Goal: Leave review/rating

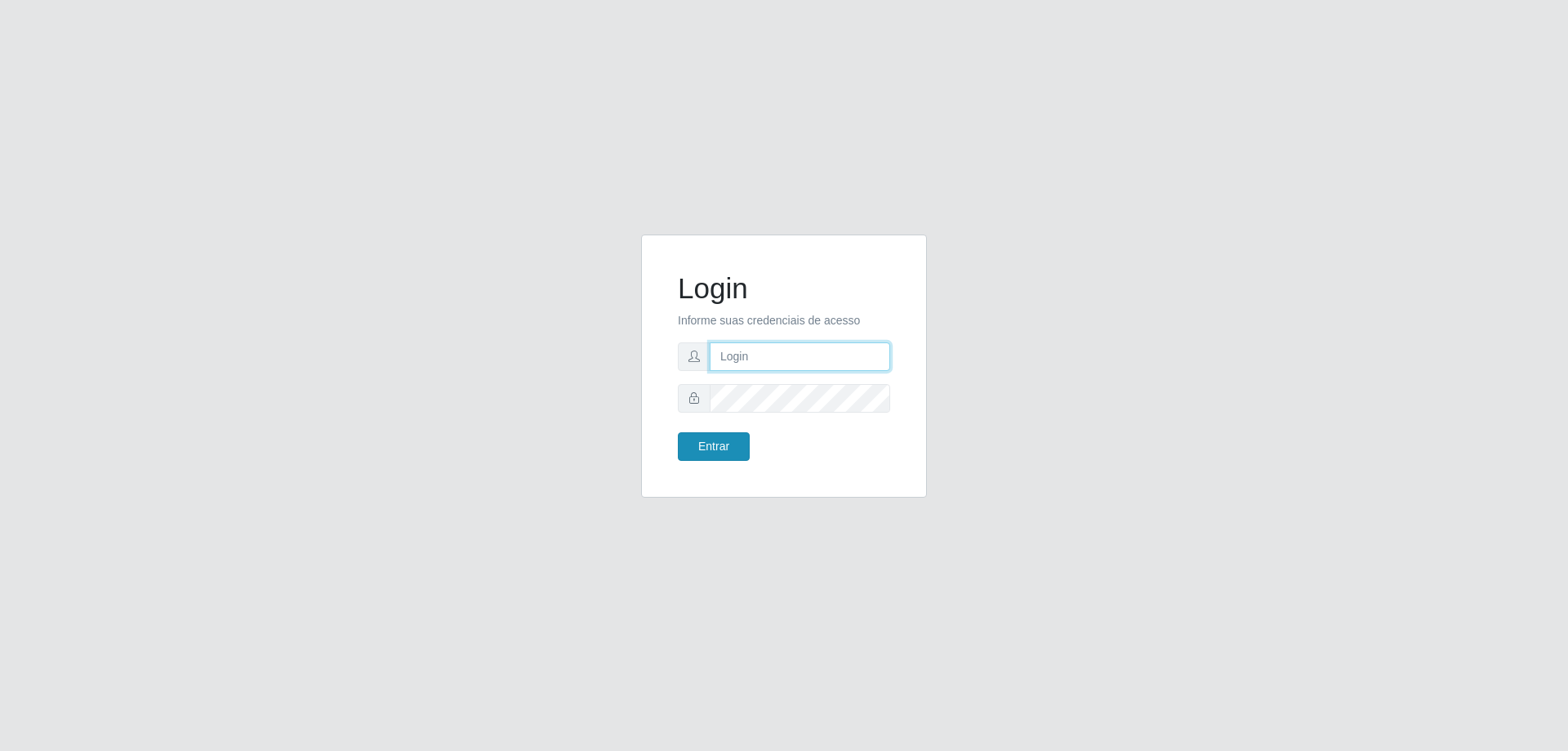
type input "mayara@frigomaster"
click at [722, 450] on button "Entrar" at bounding box center [714, 446] width 72 height 28
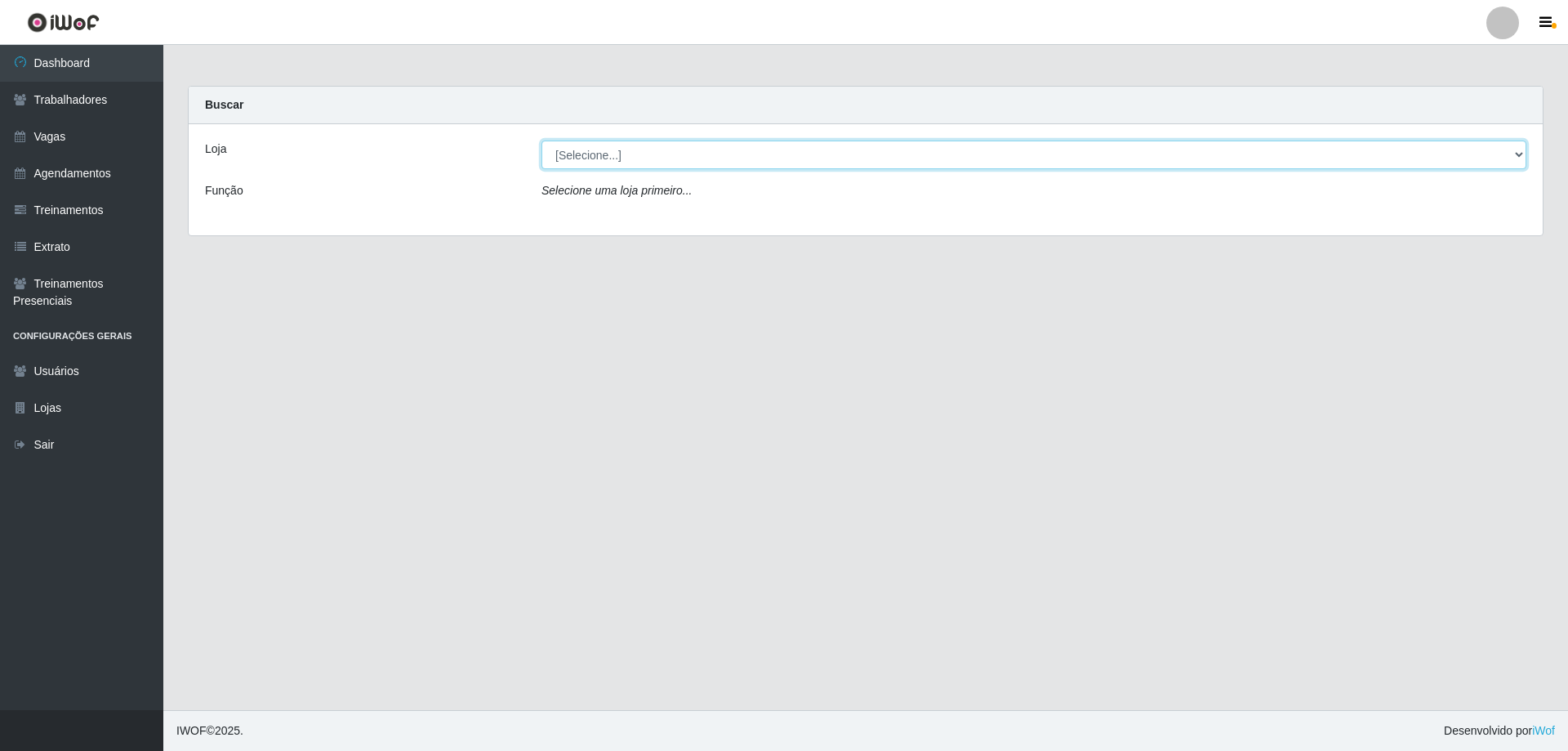
click at [789, 164] on select "[Selecione...] FrigoMaster" at bounding box center [1033, 155] width 984 height 28
select select "392"
click at [541, 141] on select "[Selecione...] FrigoMaster" at bounding box center [1033, 155] width 984 height 28
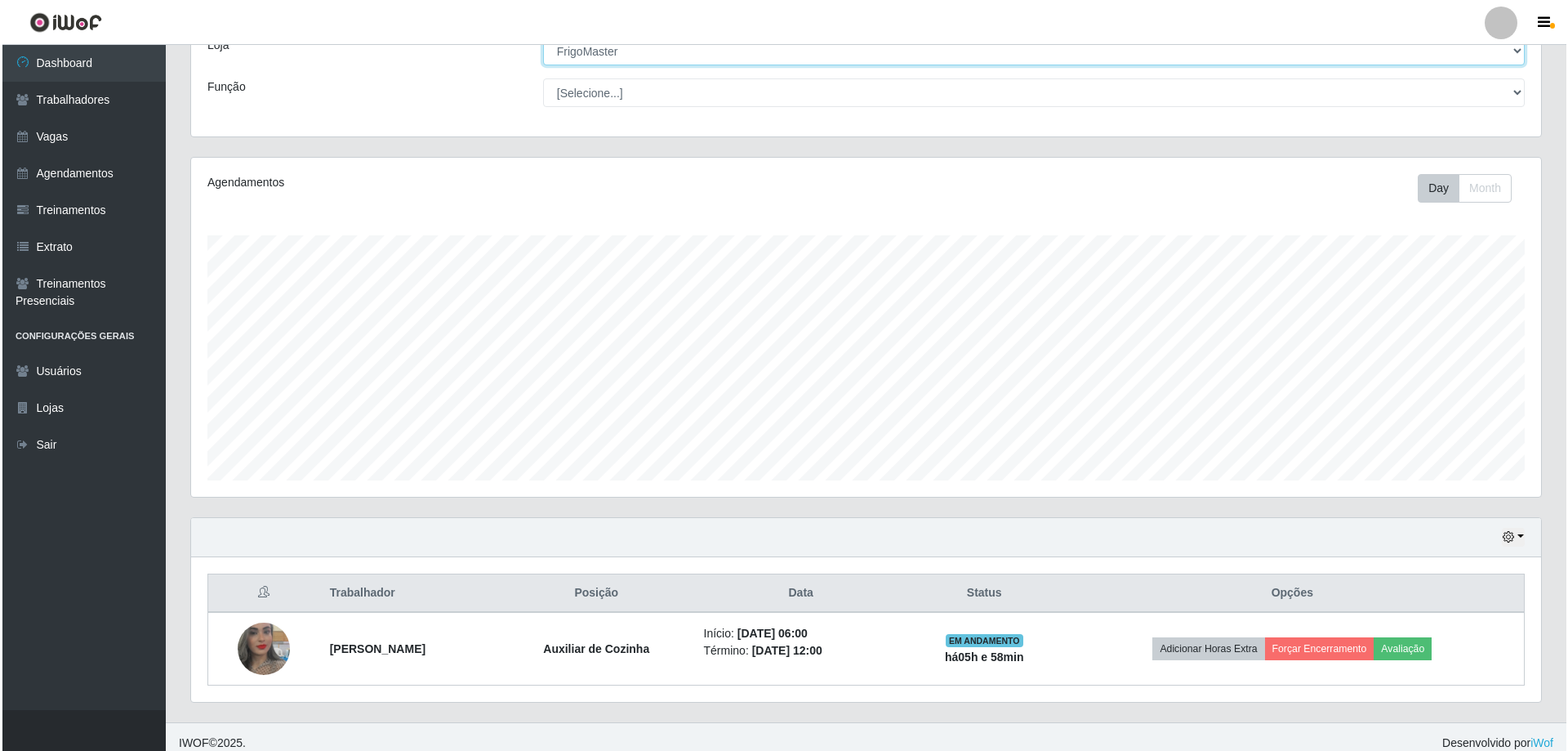
scroll to position [116, 0]
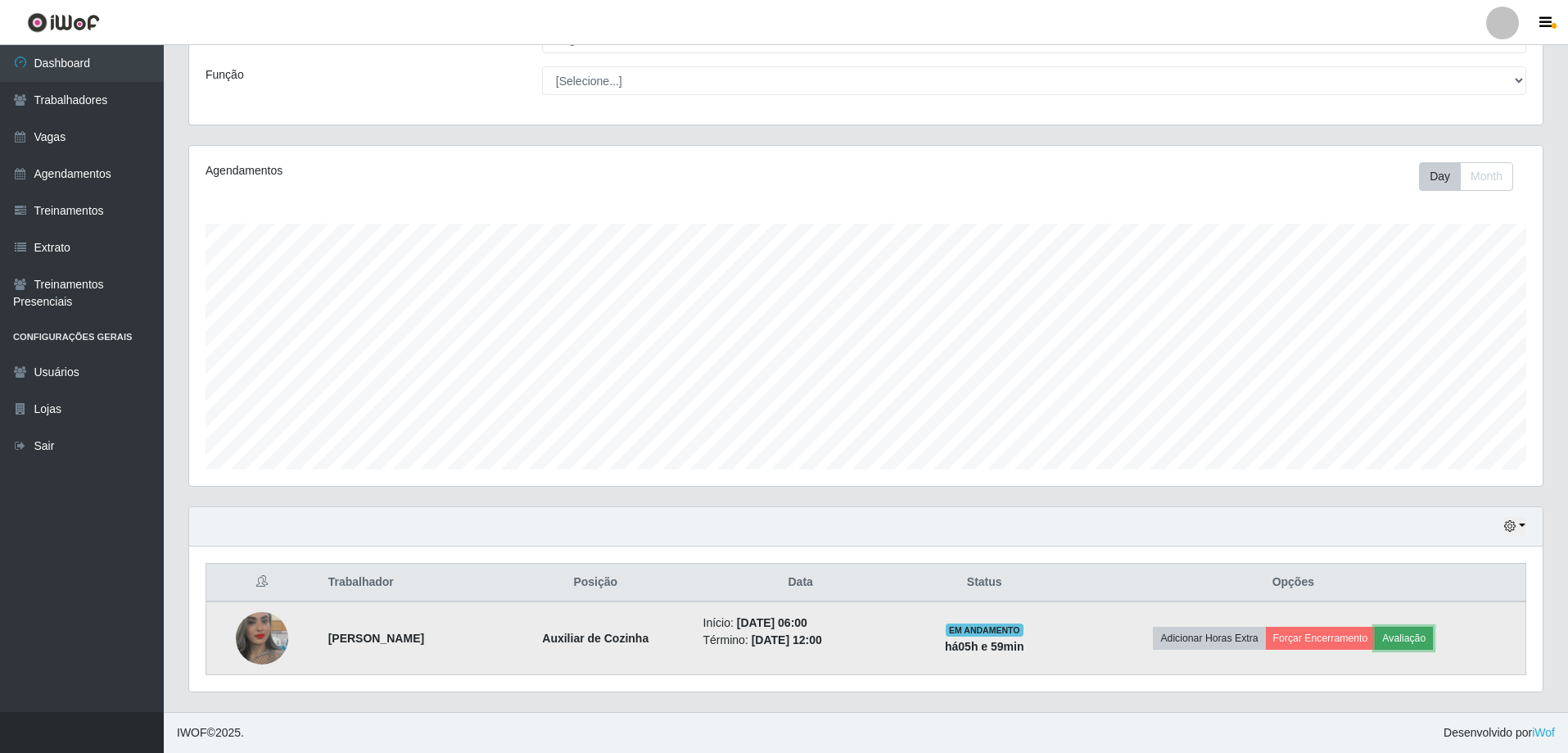
click at [1428, 634] on button "Avaliação" at bounding box center [1403, 639] width 58 height 23
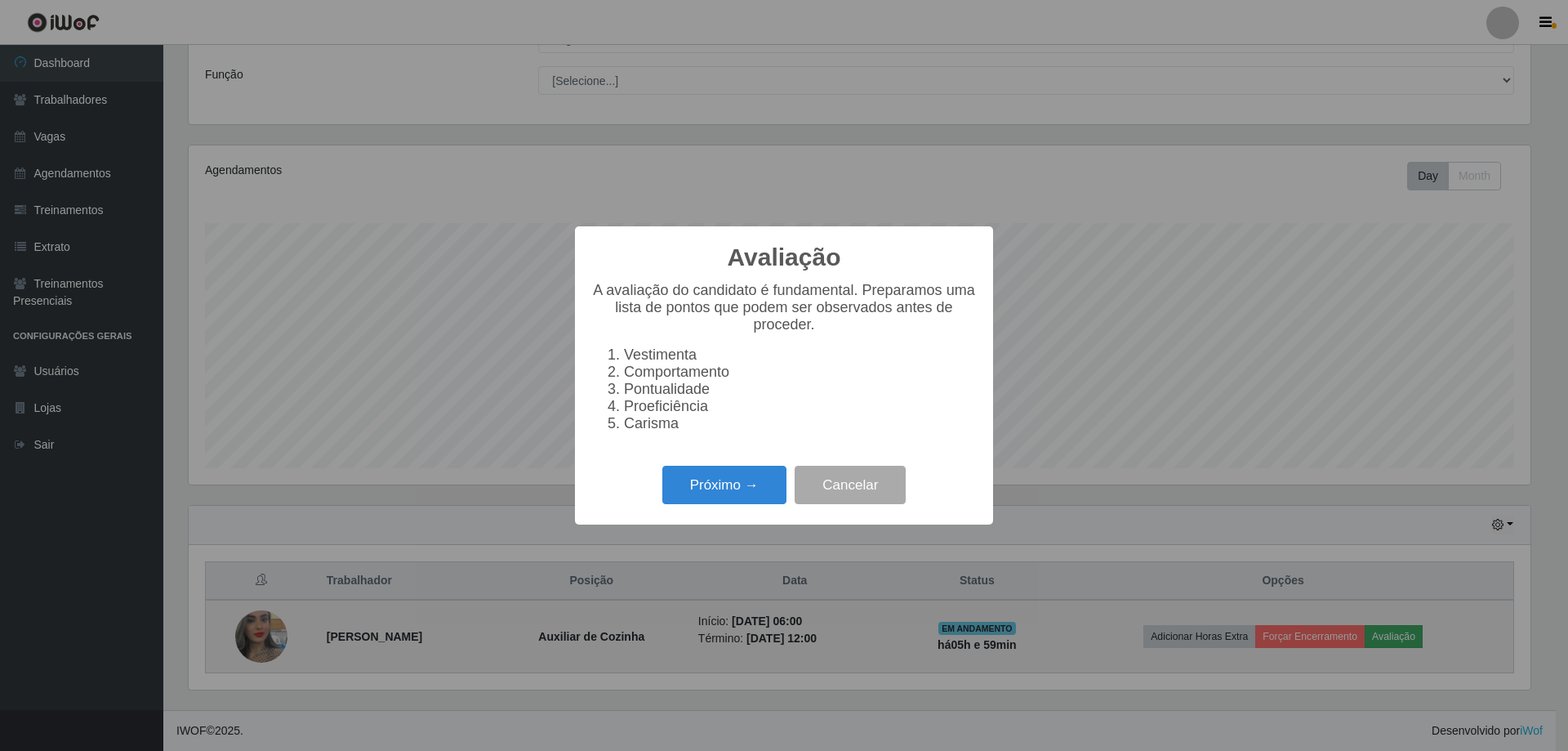
scroll to position [339, 1342]
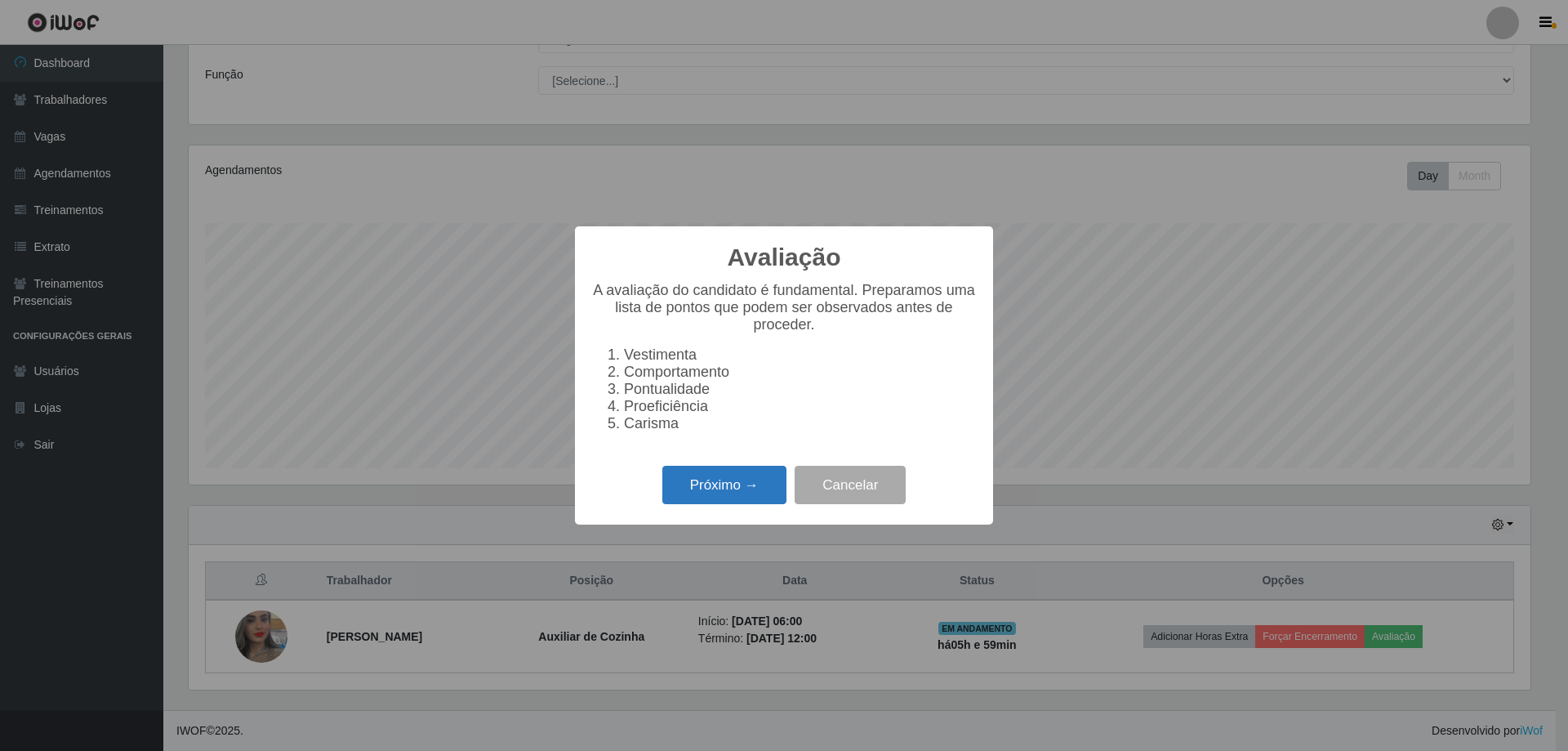
click at [670, 501] on button "Próximo →" at bounding box center [724, 485] width 124 height 39
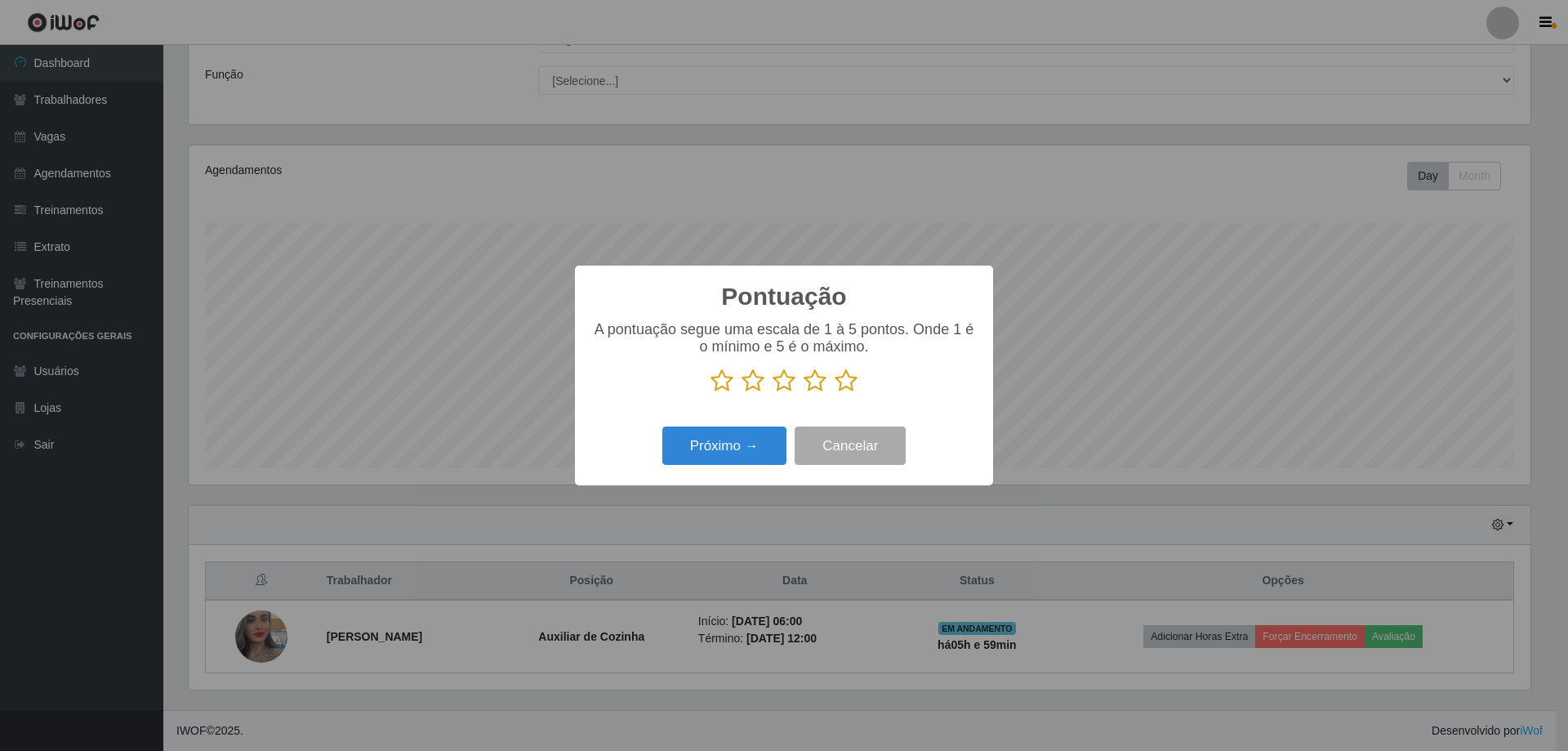
click at [846, 388] on icon at bounding box center [846, 381] width 23 height 25
click at [834, 393] on input "radio" at bounding box center [834, 393] width 0 height 0
click at [725, 453] on button "Próximo →" at bounding box center [724, 445] width 124 height 39
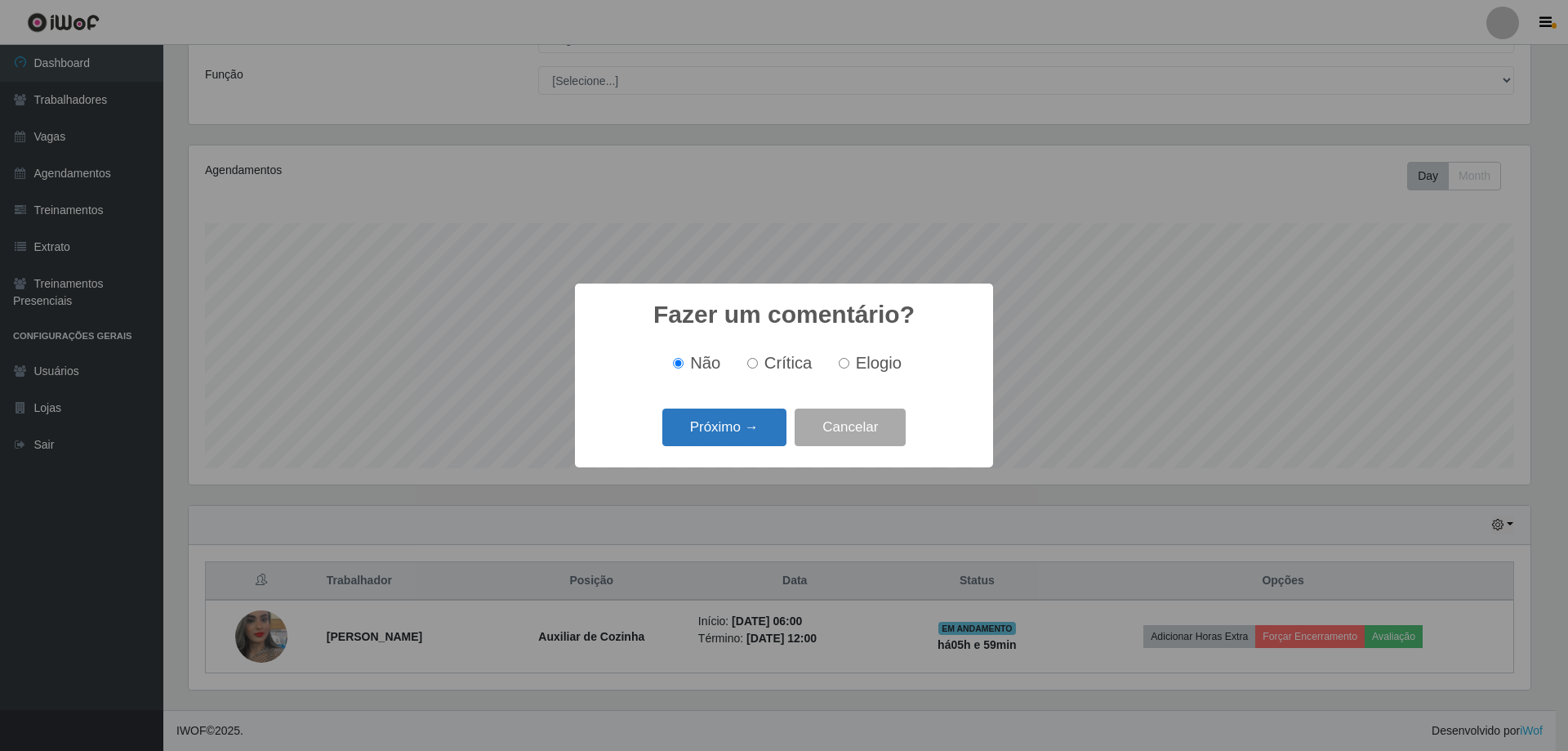
click at [734, 426] on button "Próximo →" at bounding box center [724, 427] width 124 height 39
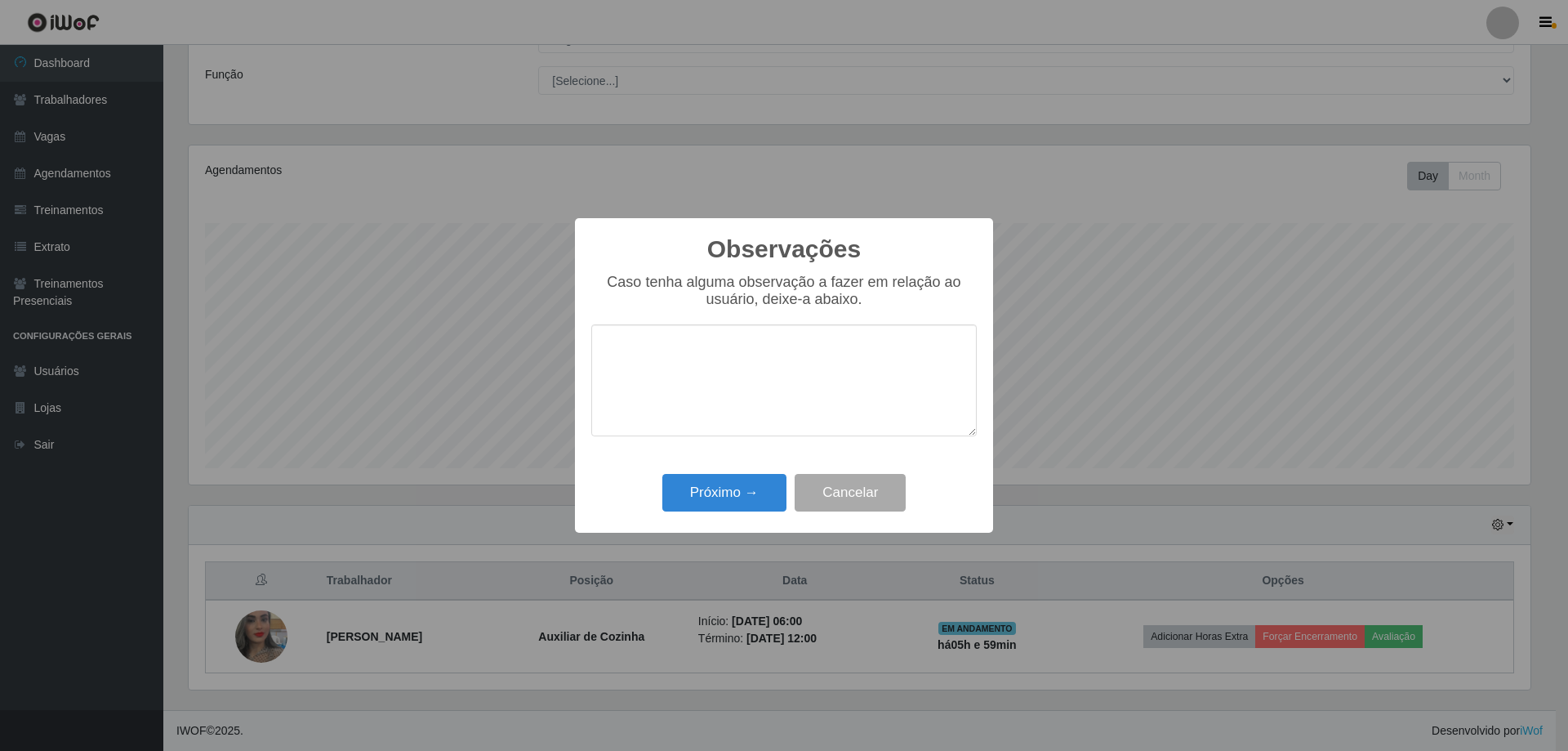
click at [721, 374] on textarea at bounding box center [784, 380] width 386 height 112
type textarea "otima"
click at [730, 496] on button "Próximo →" at bounding box center [724, 492] width 124 height 39
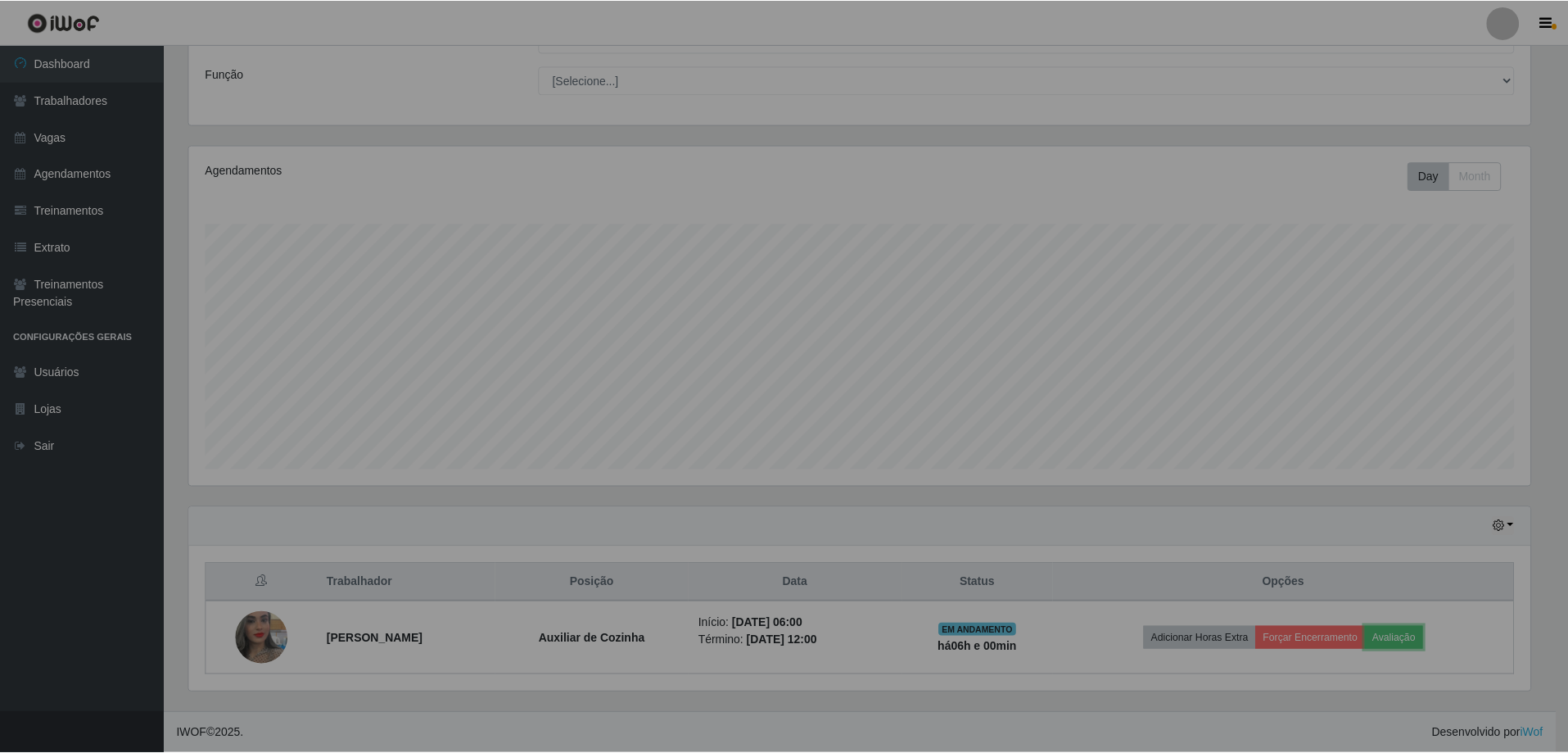
scroll to position [340, 1354]
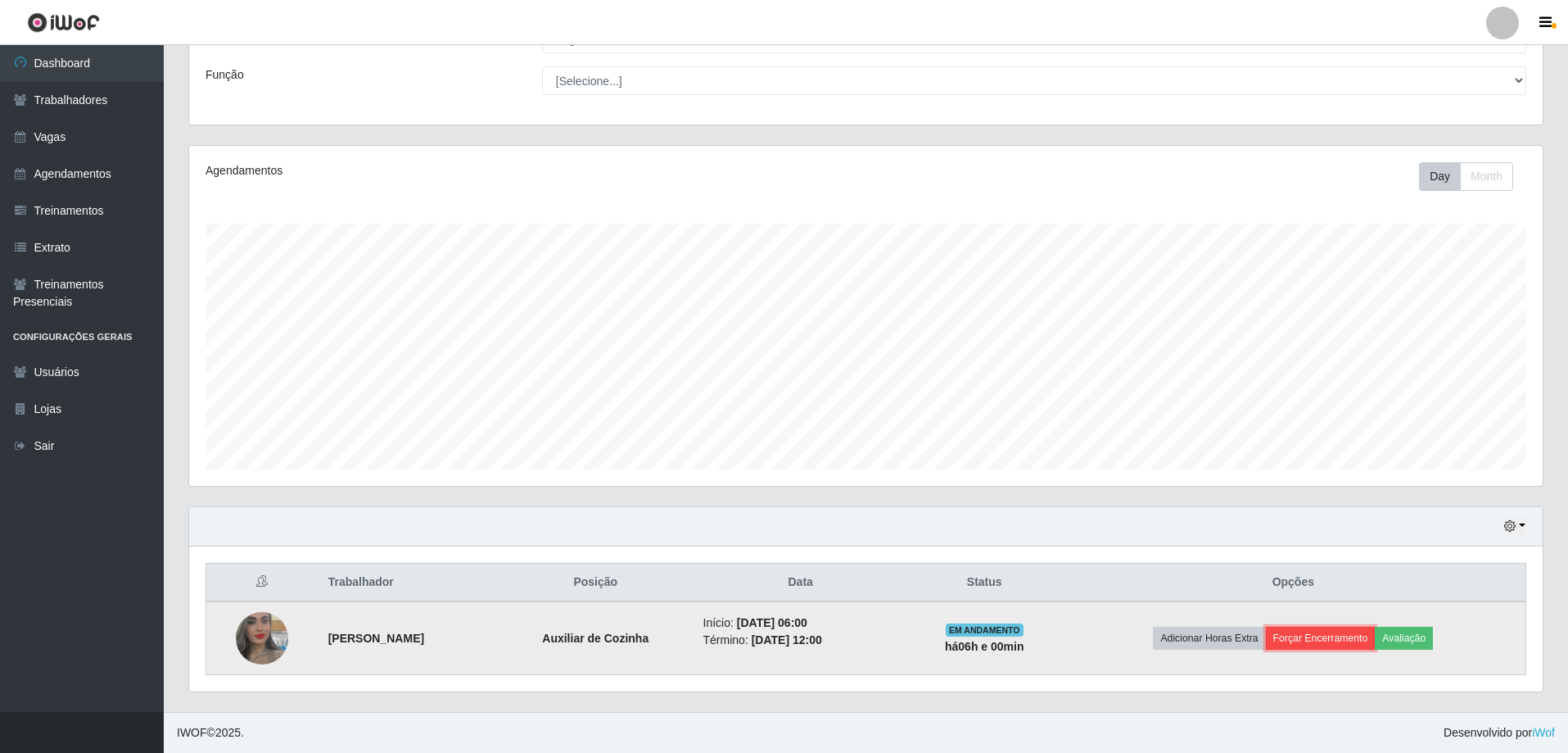
click at [1330, 641] on button "Forçar Encerramento" at bounding box center [1321, 639] width 110 height 23
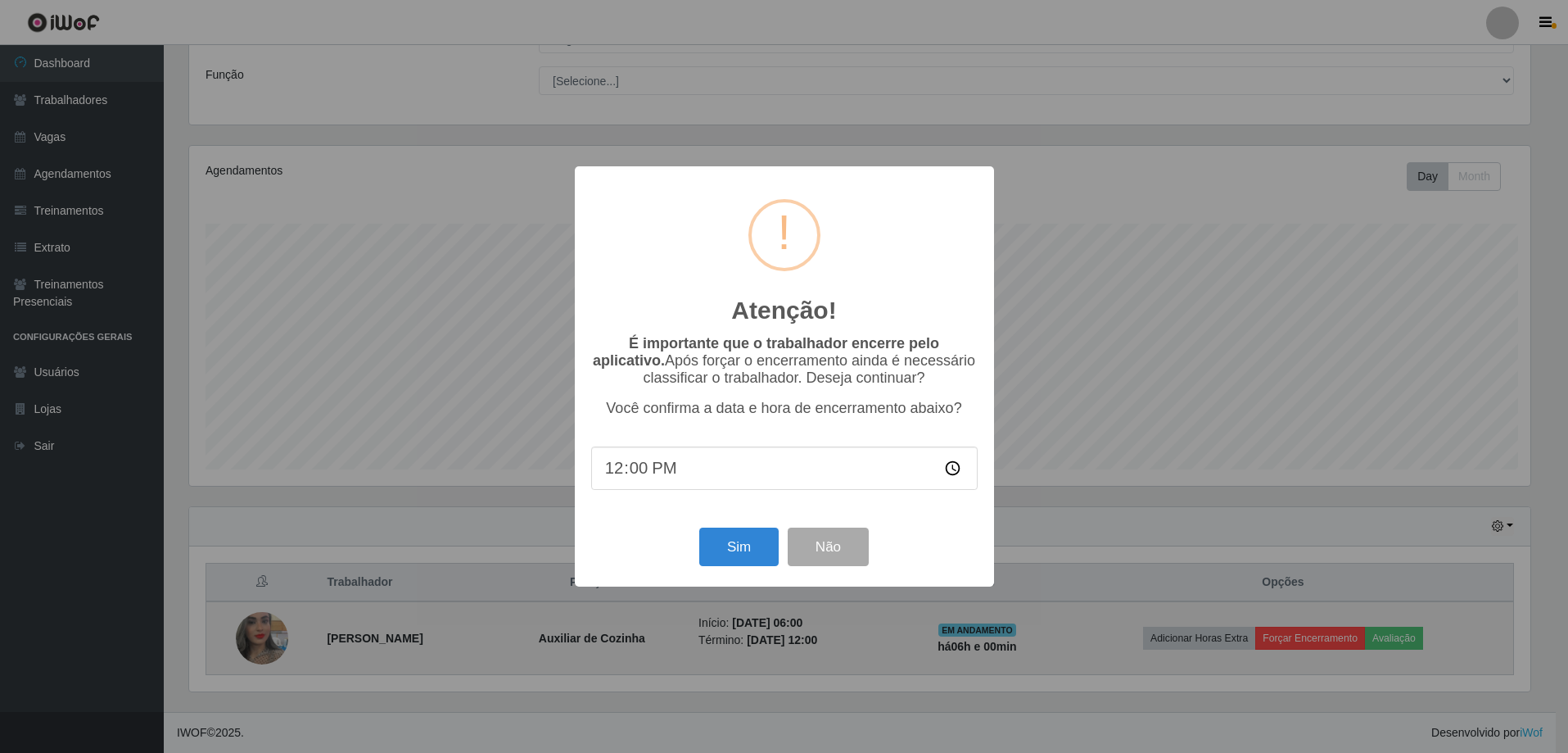
scroll to position [340, 1346]
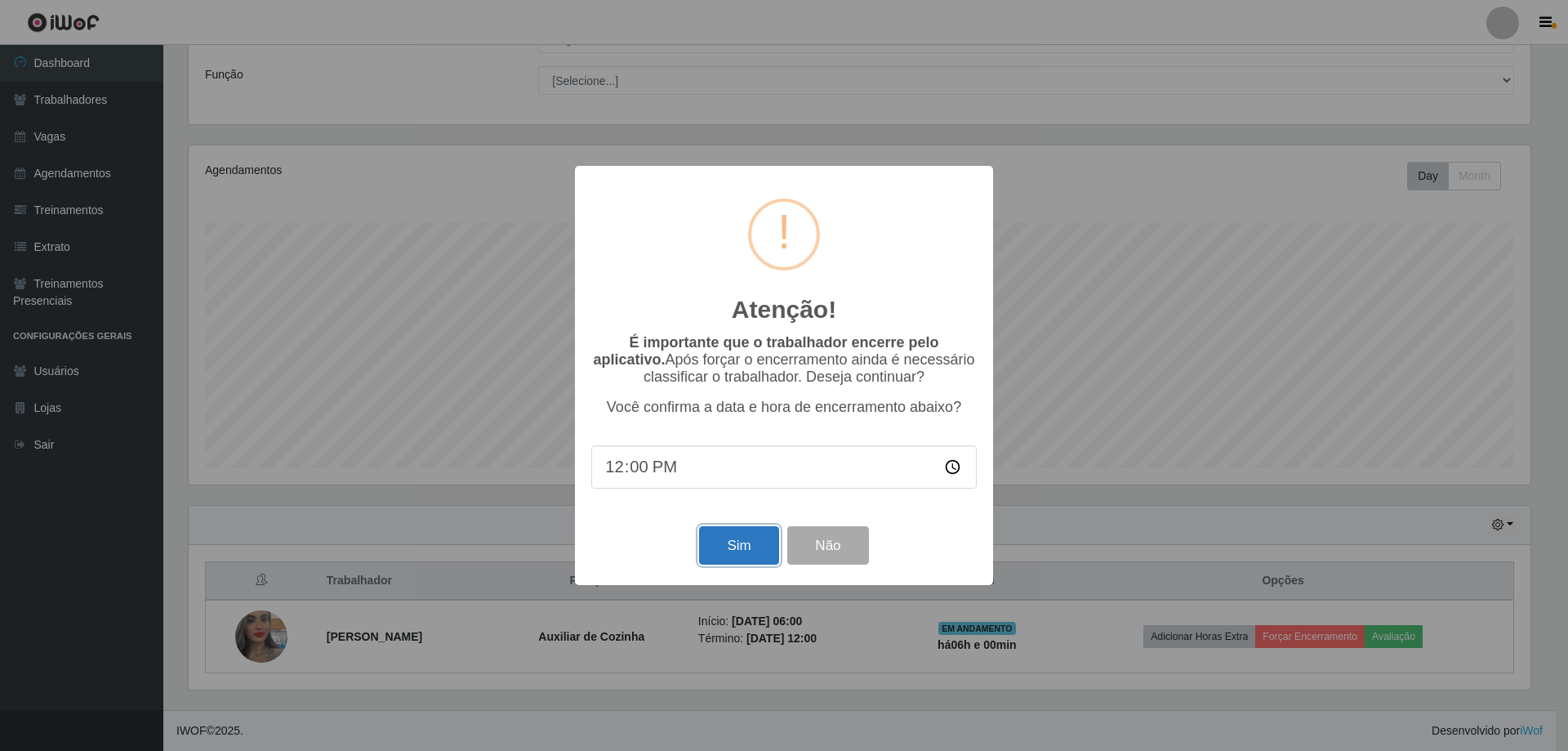
click at [717, 546] on button "Sim" at bounding box center [738, 545] width 79 height 39
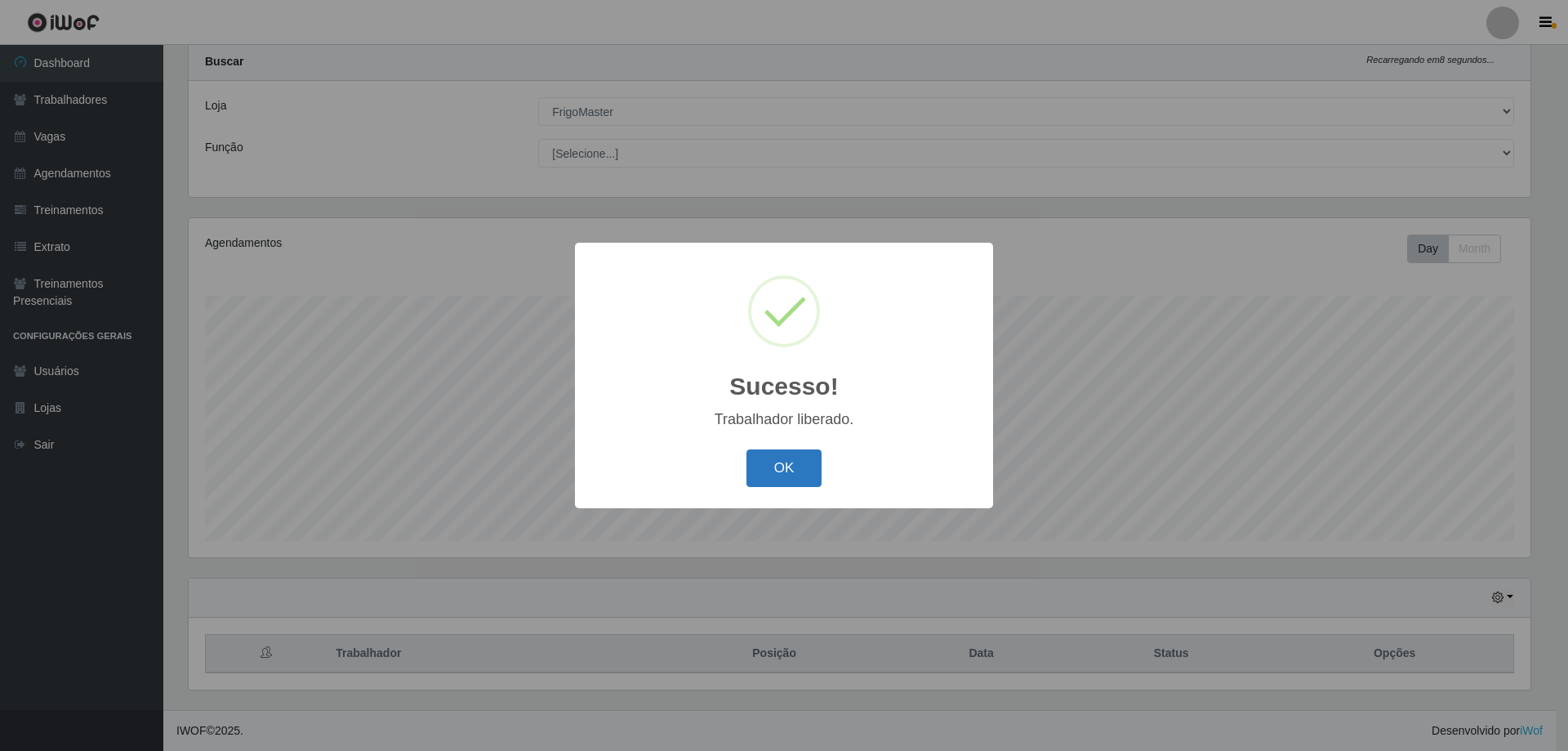
click at [799, 466] on button "OK" at bounding box center [784, 468] width 76 height 39
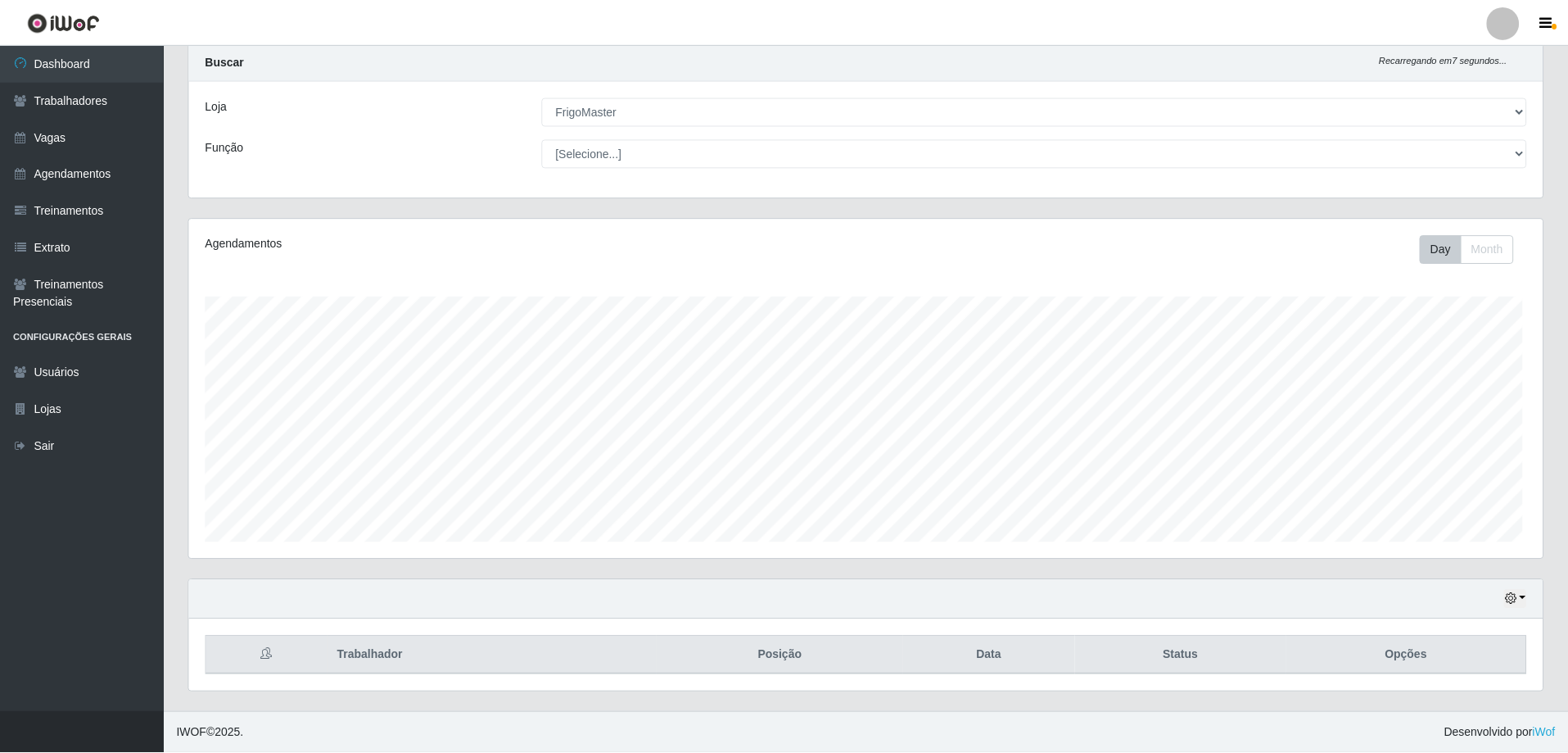
scroll to position [340, 1354]
